Goal: Task Accomplishment & Management: Manage account settings

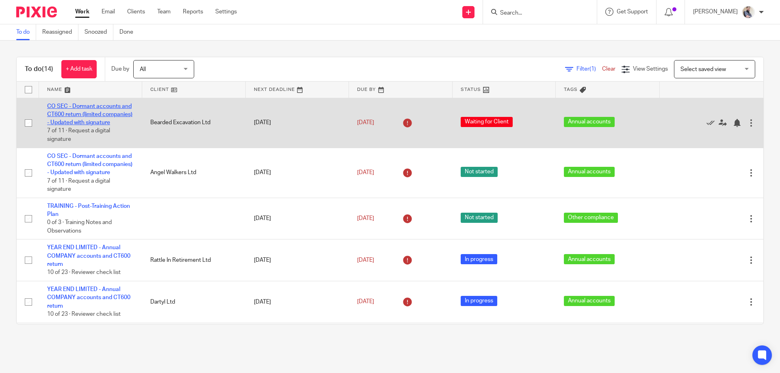
click at [83, 121] on link "CO SEC - Dormant accounts and CT600 return (limited companies) - Updated with s…" at bounding box center [89, 115] width 85 height 22
click at [82, 113] on link "CO SEC - Dormant accounts and CT600 return (limited companies) - Updated with s…" at bounding box center [89, 115] width 85 height 22
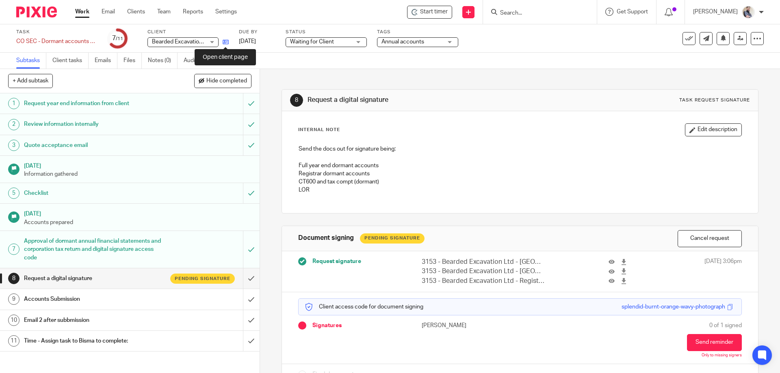
click at [225, 43] on icon at bounding box center [226, 42] width 6 height 6
click at [104, 60] on link "Emails" at bounding box center [106, 61] width 23 height 16
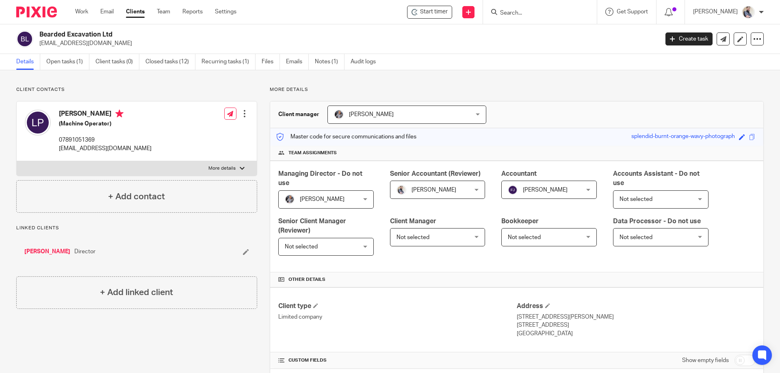
drag, startPoint x: 40, startPoint y: 35, endPoint x: 116, endPoint y: 36, distance: 75.5
click at [116, 36] on h2 "Bearded Excavation Ltd" at bounding box center [284, 34] width 491 height 9
copy h2 "Bearded Excavation Ltd"
click at [532, 14] on input "Search" at bounding box center [535, 13] width 73 height 7
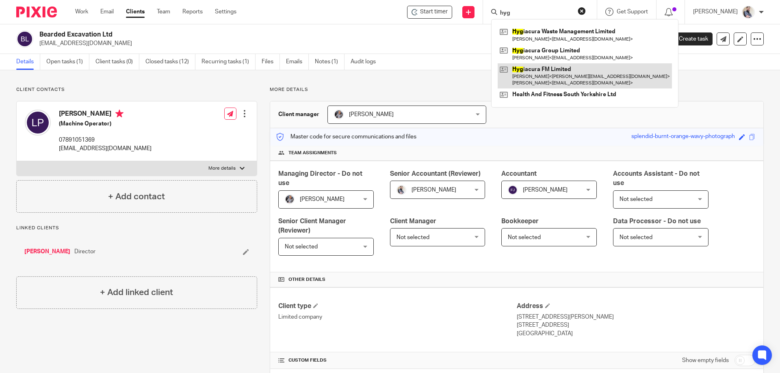
type input "hyg"
click at [584, 68] on link at bounding box center [584, 75] width 174 height 25
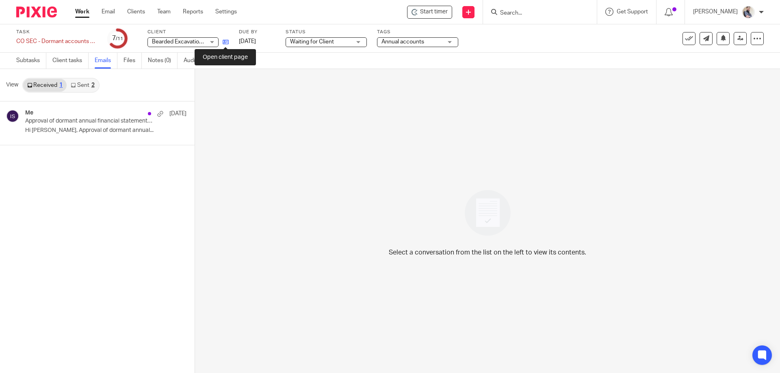
click at [225, 42] on icon at bounding box center [226, 42] width 6 height 6
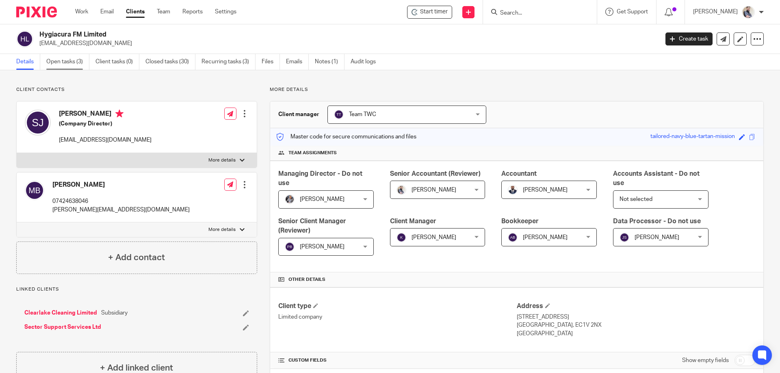
click at [68, 65] on link "Open tasks (3)" at bounding box center [67, 62] width 43 height 16
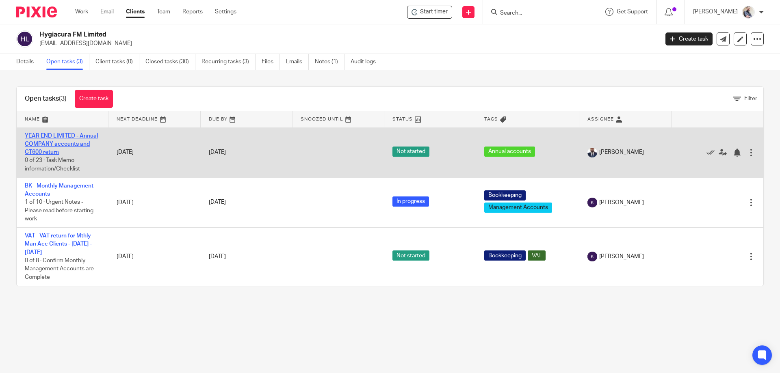
click at [72, 147] on link "YEAR END LIMITED - Annual COMPANY accounts and CT600 return" at bounding box center [61, 144] width 73 height 22
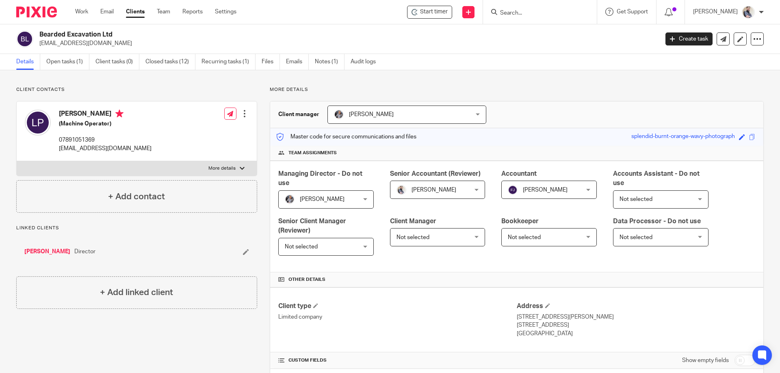
drag, startPoint x: 57, startPoint y: 114, endPoint x: 107, endPoint y: 112, distance: 50.0
click at [107, 112] on div "Lloyd Peckham (Machine Operator) 07891051369 l_peckhamwork@hotmail.com" at bounding box center [88, 131] width 127 height 51
copy h4 "[PERSON_NAME]"
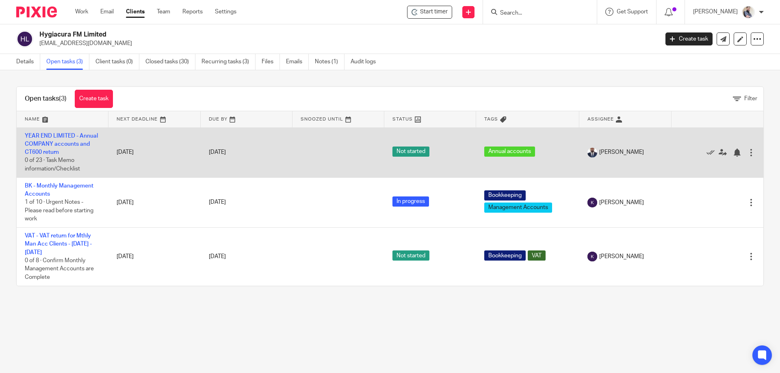
click at [747, 154] on div at bounding box center [751, 153] width 8 height 8
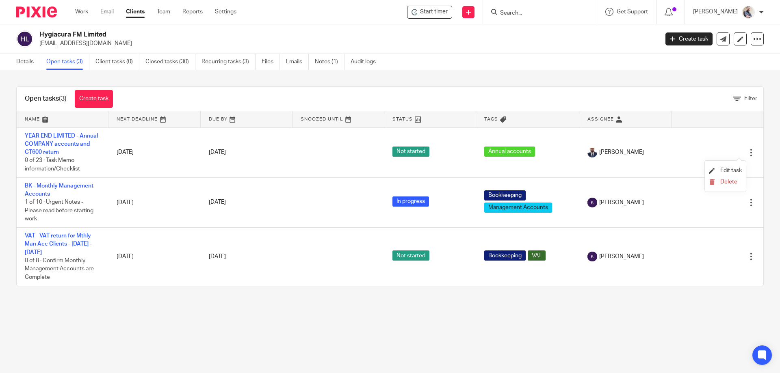
click at [740, 167] on li "Edit task" at bounding box center [725, 171] width 33 height 12
click at [729, 172] on span "Edit task" at bounding box center [731, 171] width 22 height 6
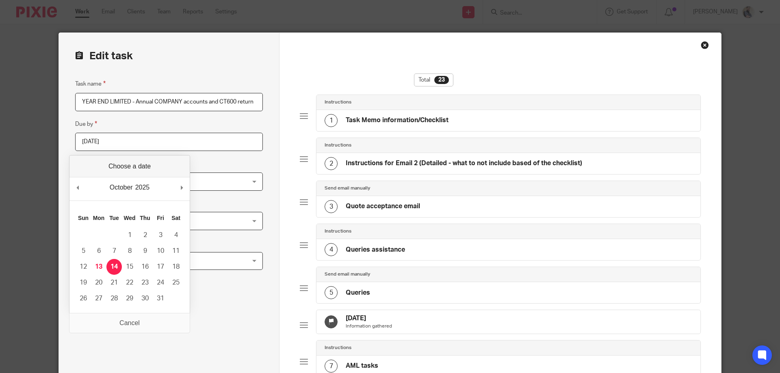
click at [141, 145] on input "2025-10-14" at bounding box center [169, 142] width 188 height 18
type input "2025-10-21"
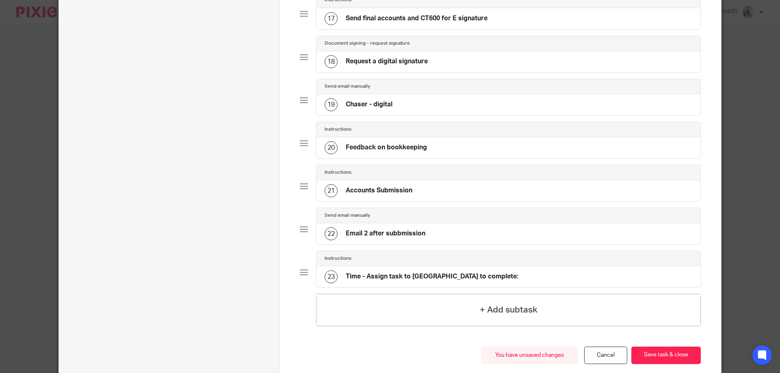
scroll to position [829, 0]
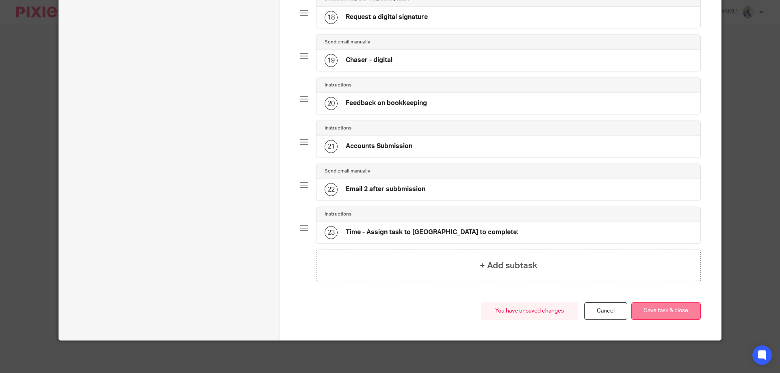
click at [642, 312] on button "Save task & close" at bounding box center [665, 311] width 69 height 17
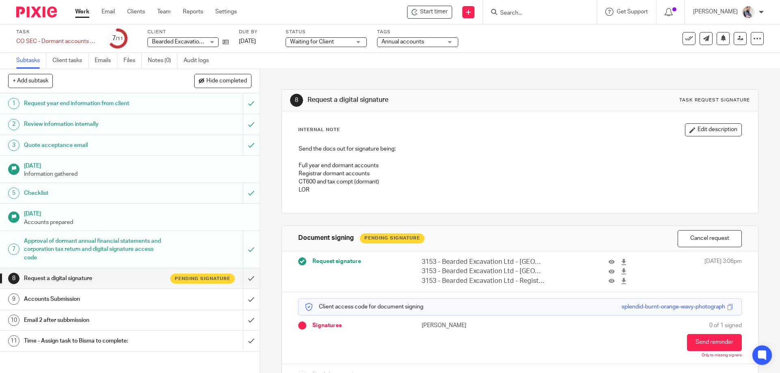
click at [60, 247] on h1 "Approval of dormant annual financial statements and corporation tax return and …" at bounding box center [94, 249] width 141 height 29
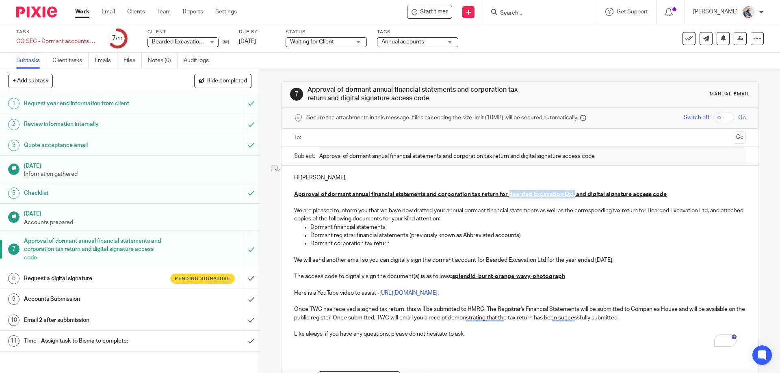
drag, startPoint x: 505, startPoint y: 198, endPoint x: 569, endPoint y: 195, distance: 63.4
click at [569, 195] on p "Approval of dormant annual financial statements and corporation tax return for …" at bounding box center [519, 194] width 451 height 8
copy u "Bearded Excavation Ltd,"
click at [227, 42] on icon at bounding box center [226, 42] width 6 height 6
